Goal: Task Accomplishment & Management: Complete application form

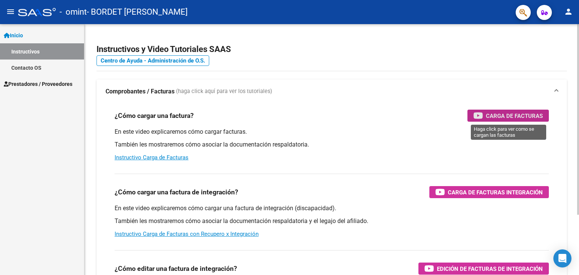
click at [509, 114] on span "Carga de Facturas" at bounding box center [514, 115] width 57 height 9
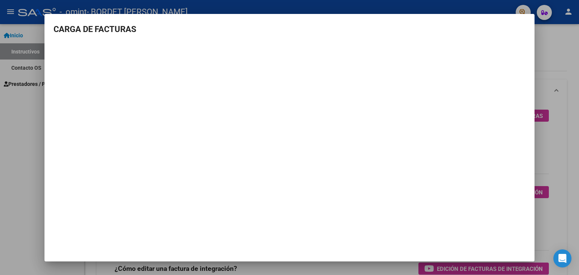
click at [3, 143] on div at bounding box center [289, 137] width 579 height 275
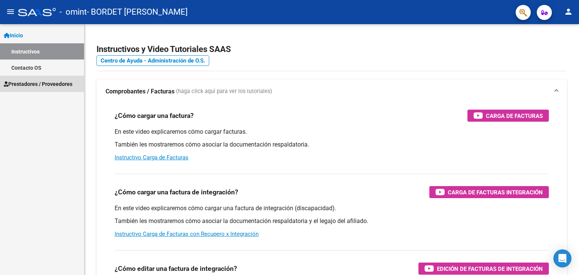
click at [57, 86] on span "Prestadores / Proveedores" at bounding box center [38, 84] width 69 height 8
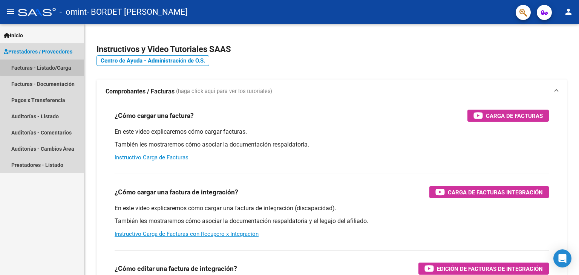
click at [60, 63] on link "Facturas - Listado/Carga" at bounding box center [42, 68] width 84 height 16
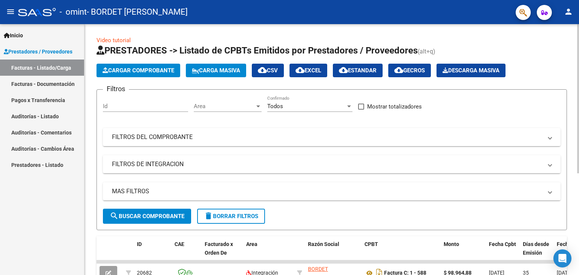
click at [174, 73] on span "Cargar Comprobante" at bounding box center [138, 70] width 72 height 7
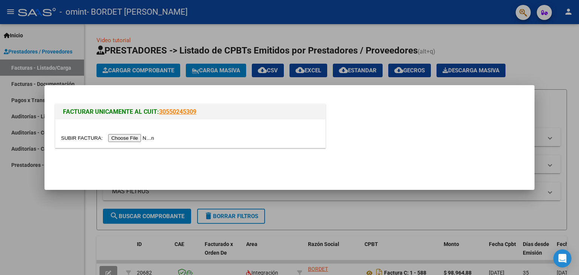
click at [137, 135] on input "file" at bounding box center [108, 138] width 95 height 8
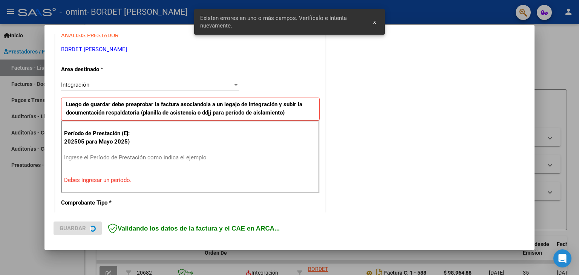
scroll to position [158, 0]
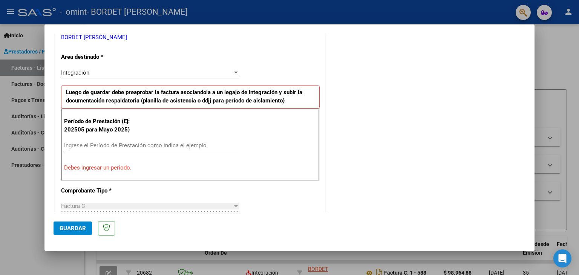
click at [114, 145] on input "Ingrese el Período de Prestación como indica el ejemplo" at bounding box center [151, 145] width 174 height 7
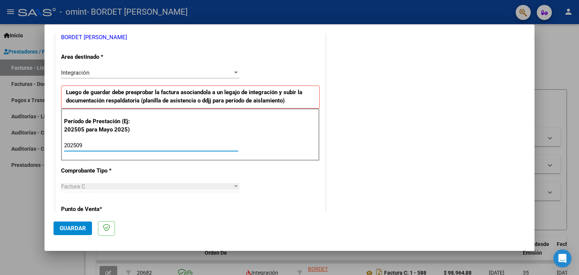
type input "202509"
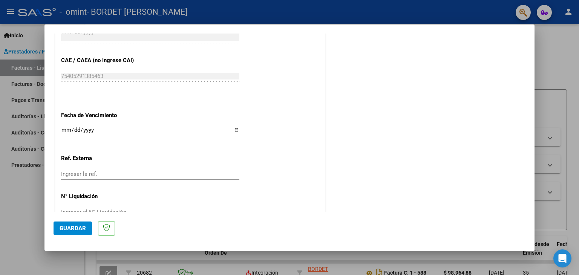
scroll to position [483, 0]
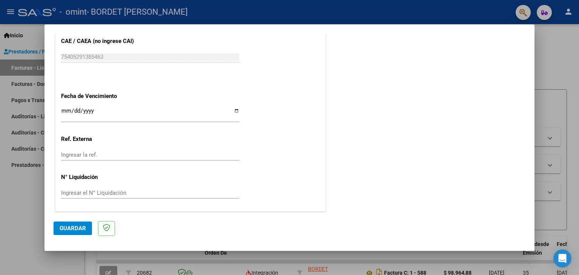
click at [74, 228] on span "Guardar" at bounding box center [73, 228] width 26 height 7
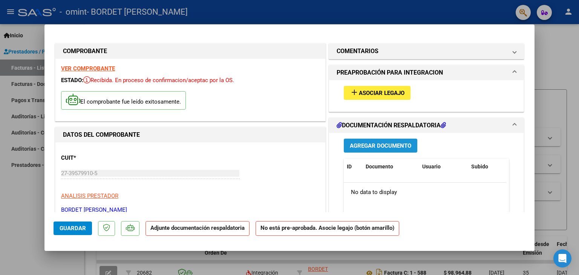
click at [399, 142] on span "Agregar Documento" at bounding box center [380, 145] width 61 height 7
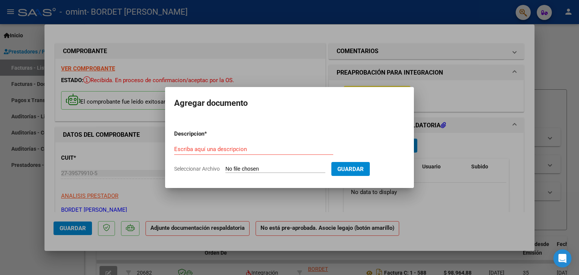
click at [450, 151] on div at bounding box center [289, 137] width 579 height 275
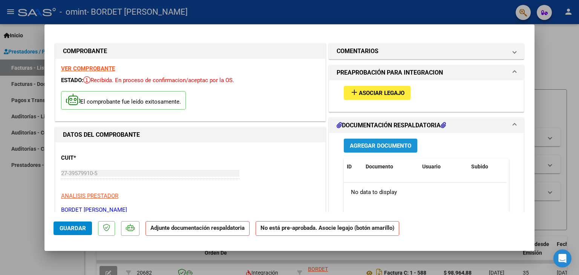
click at [386, 142] on span "Agregar Documento" at bounding box center [380, 145] width 61 height 7
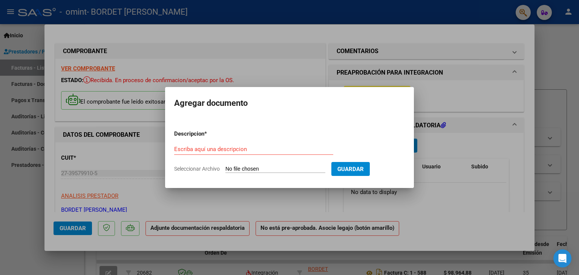
click at [281, 170] on input "Seleccionar Archivo" at bounding box center [275, 169] width 100 height 7
type input "C:\fakepath\asistencia [PERSON_NAME].pdf"
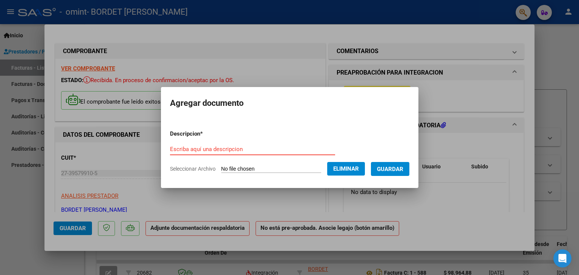
click at [232, 148] on input "Escriba aquí una descripcion" at bounding box center [252, 149] width 165 height 7
type input "asistencia septiembre"
click at [395, 168] on span "Guardar" at bounding box center [390, 169] width 26 height 7
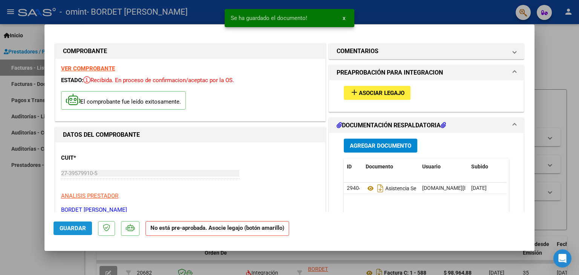
click at [69, 225] on span "Guardar" at bounding box center [73, 228] width 26 height 7
click at [578, 71] on div at bounding box center [289, 137] width 579 height 275
type input "$ 0,00"
